Goal: Navigation & Orientation: Find specific page/section

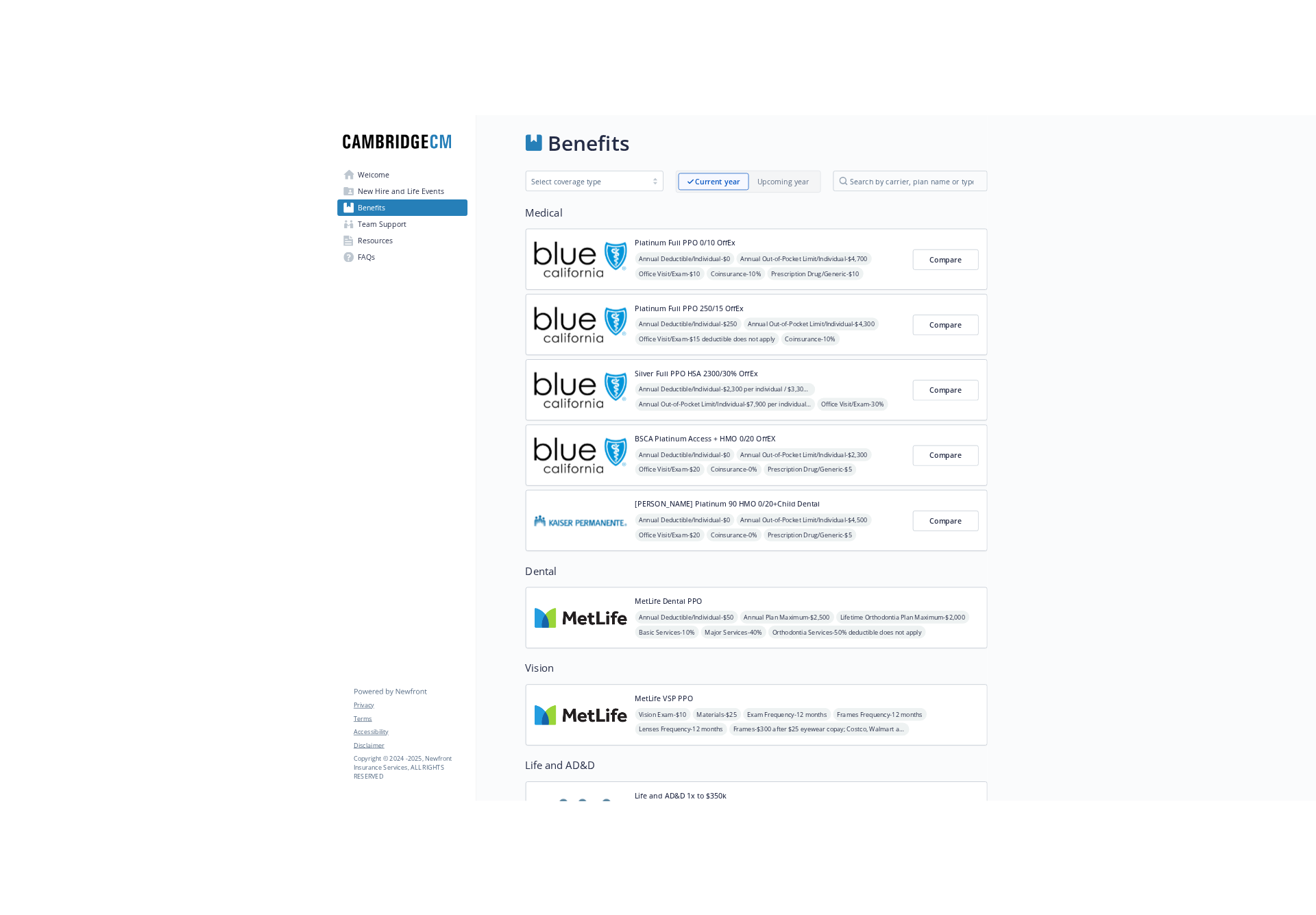
scroll to position [278, 0]
